Goal: Task Accomplishment & Management: Use online tool/utility

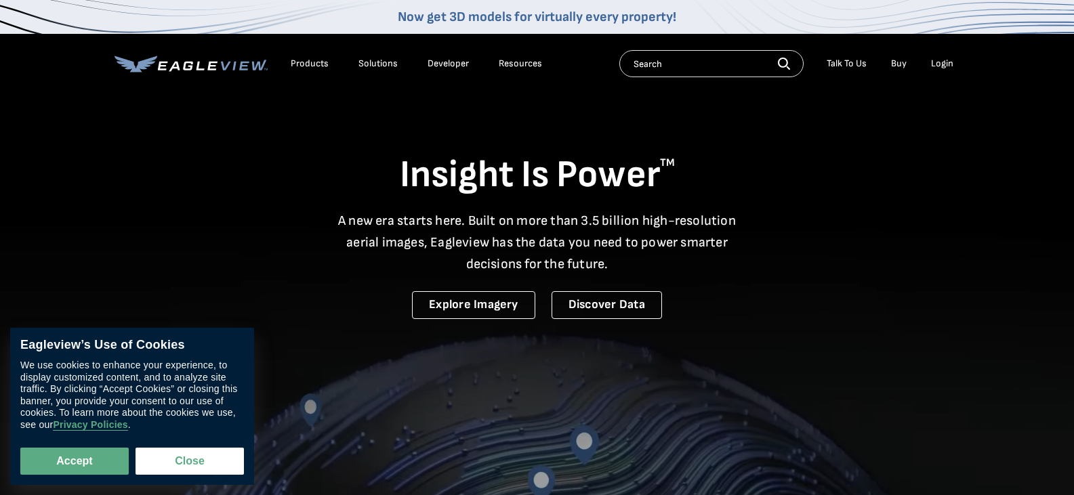
click at [936, 67] on div "Login" at bounding box center [942, 64] width 22 height 12
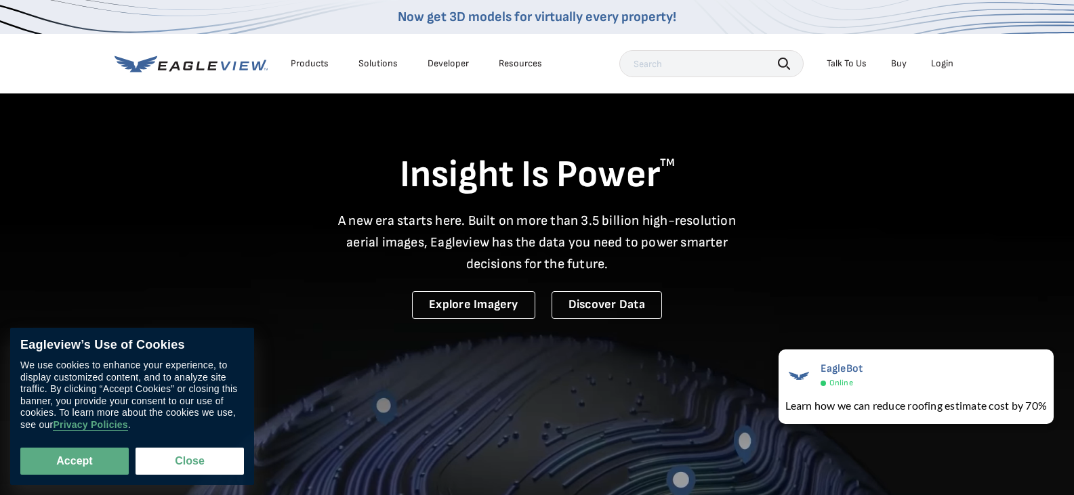
drag, startPoint x: 937, startPoint y: 56, endPoint x: 944, endPoint y: 71, distance: 16.7
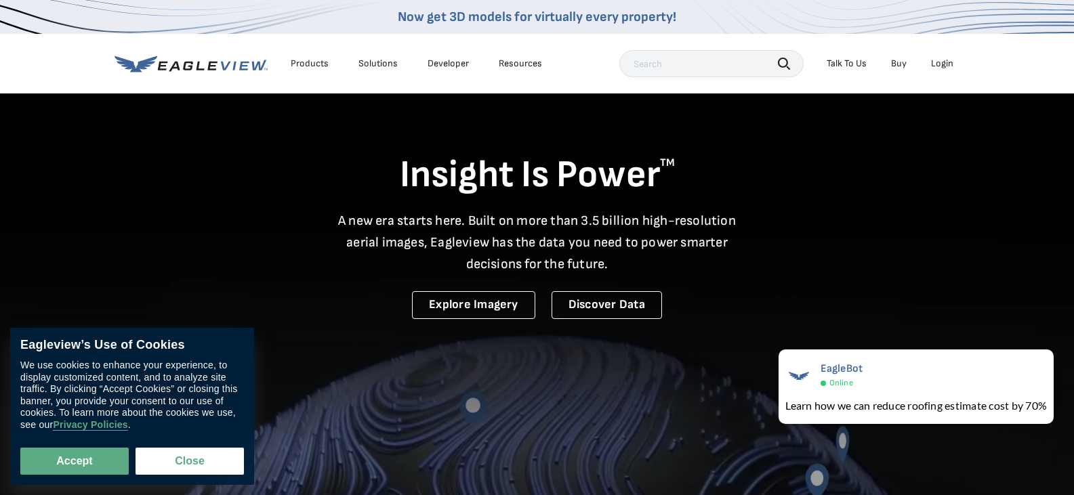
click at [944, 71] on li "Login" at bounding box center [942, 64] width 36 height 20
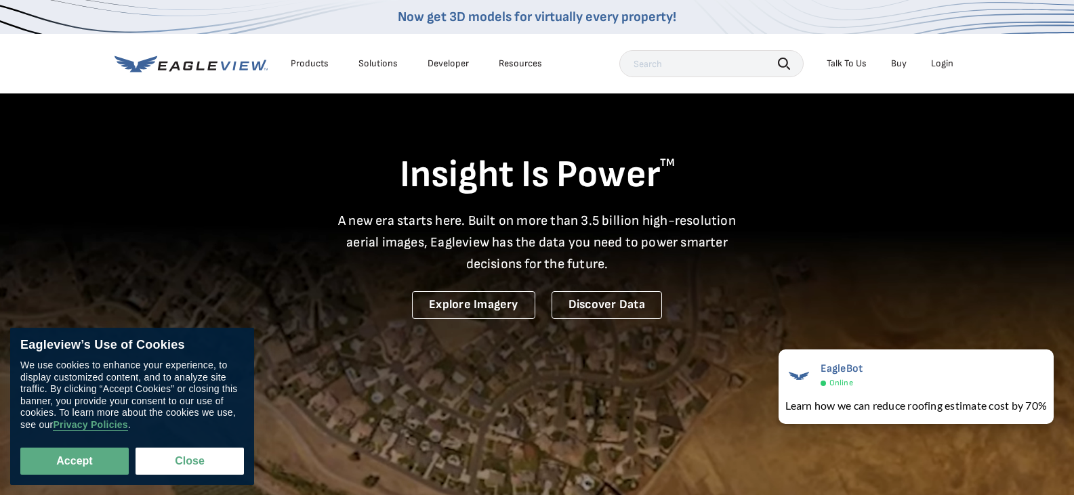
click at [944, 68] on div "Login" at bounding box center [942, 64] width 22 height 12
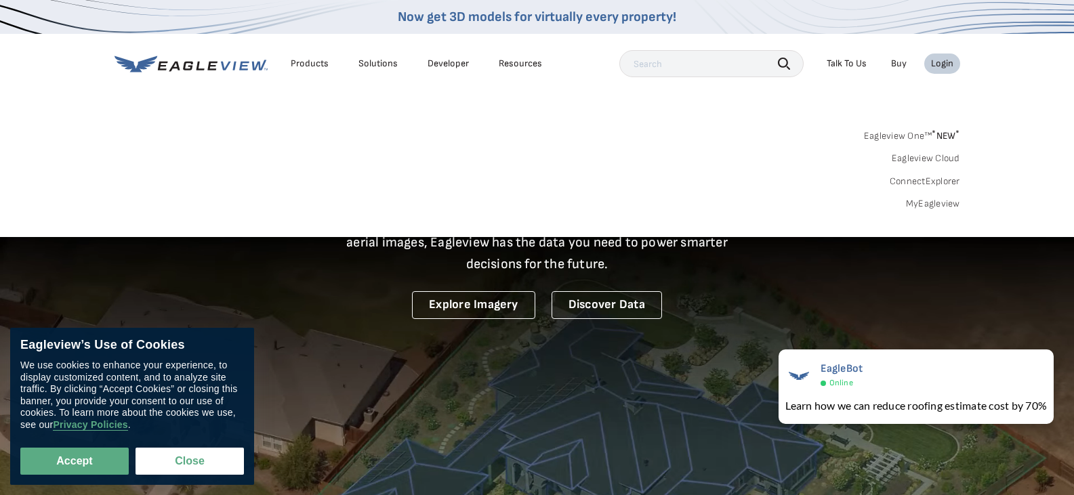
click at [922, 206] on link "MyEagleview" at bounding box center [933, 204] width 54 height 12
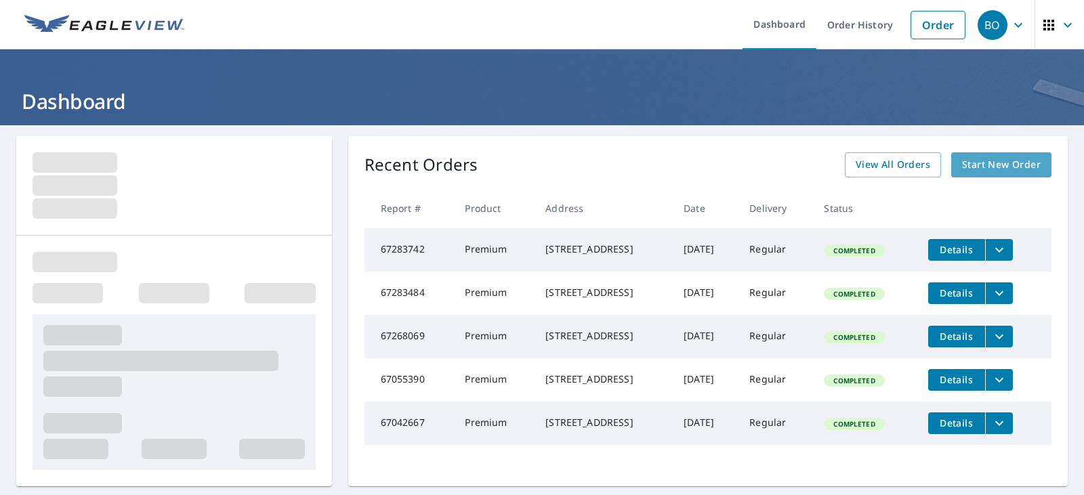
click at [970, 166] on span "Start New Order" at bounding box center [1001, 165] width 79 height 17
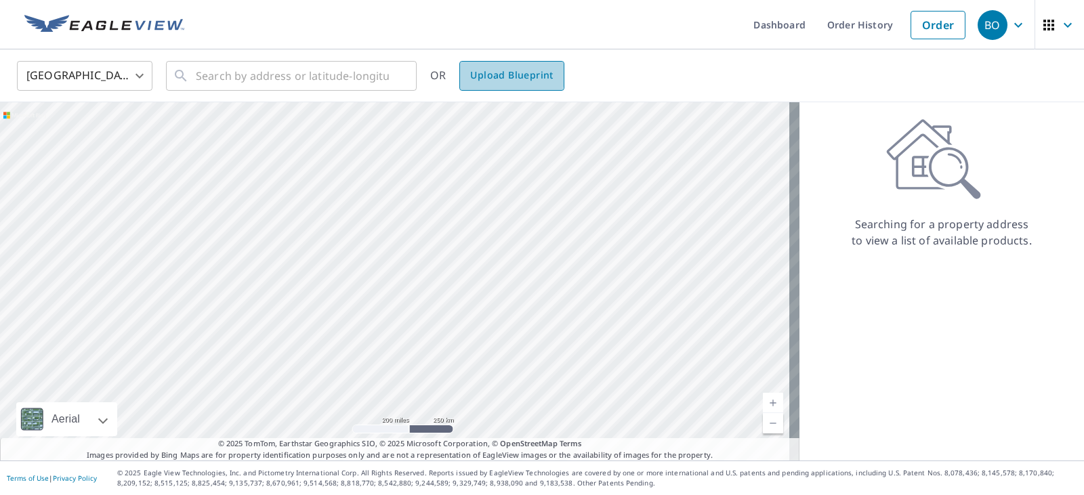
click at [476, 70] on span "Upload Blueprint" at bounding box center [511, 75] width 83 height 17
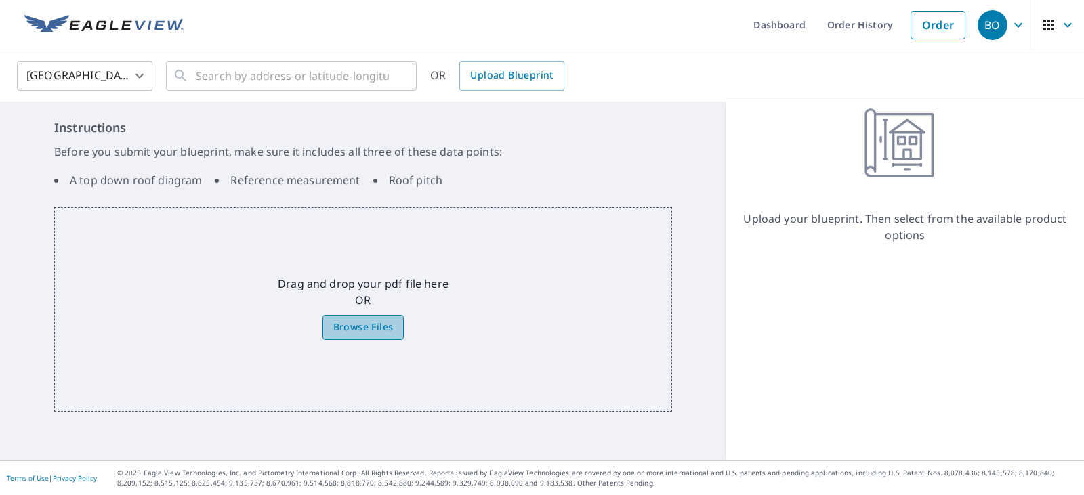
click at [367, 329] on span "Browse Files" at bounding box center [363, 327] width 60 height 17
click at [0, 0] on input "Browse Files" at bounding box center [0, 0] width 0 height 0
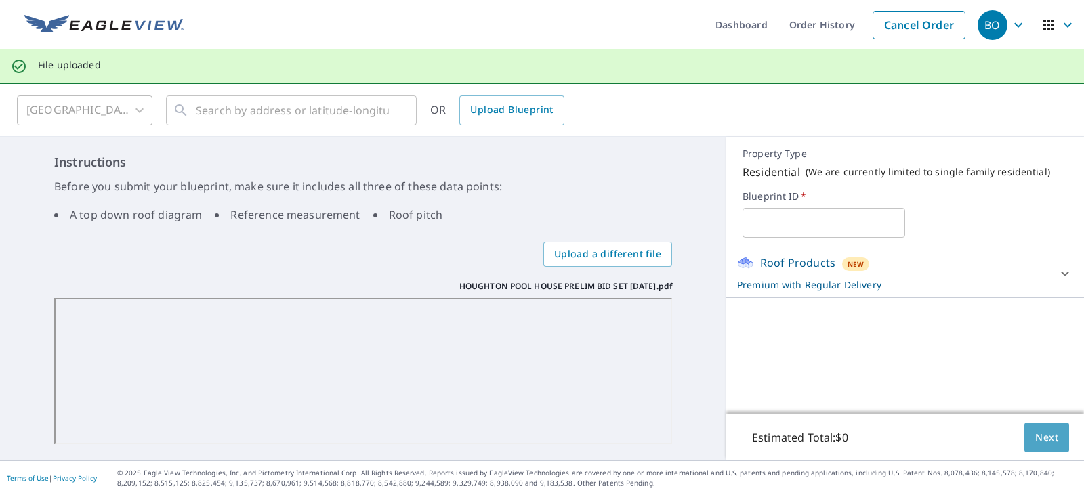
click at [1035, 438] on span "Next" at bounding box center [1046, 438] width 23 height 17
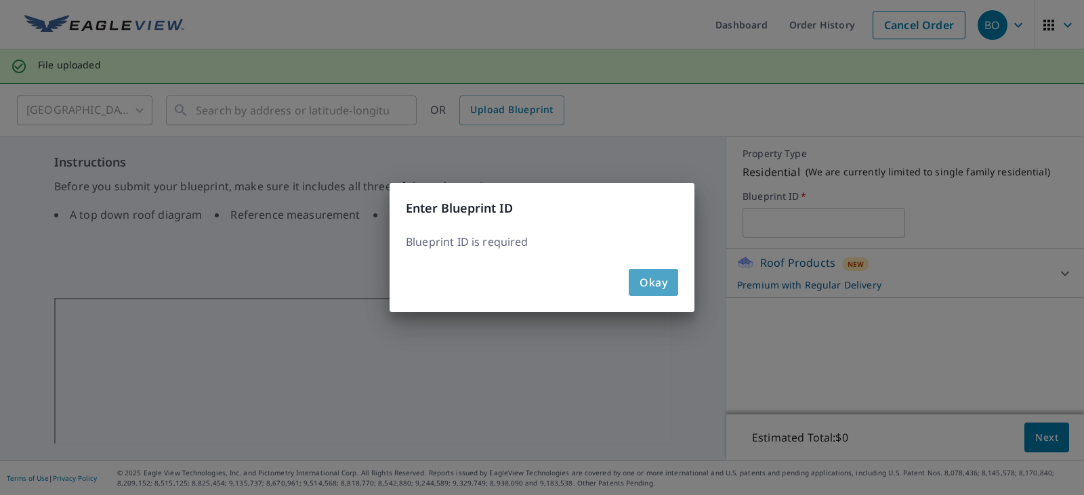
click at [638, 285] on button "Okay" at bounding box center [653, 282] width 49 height 27
